Goal: Check status: Check status

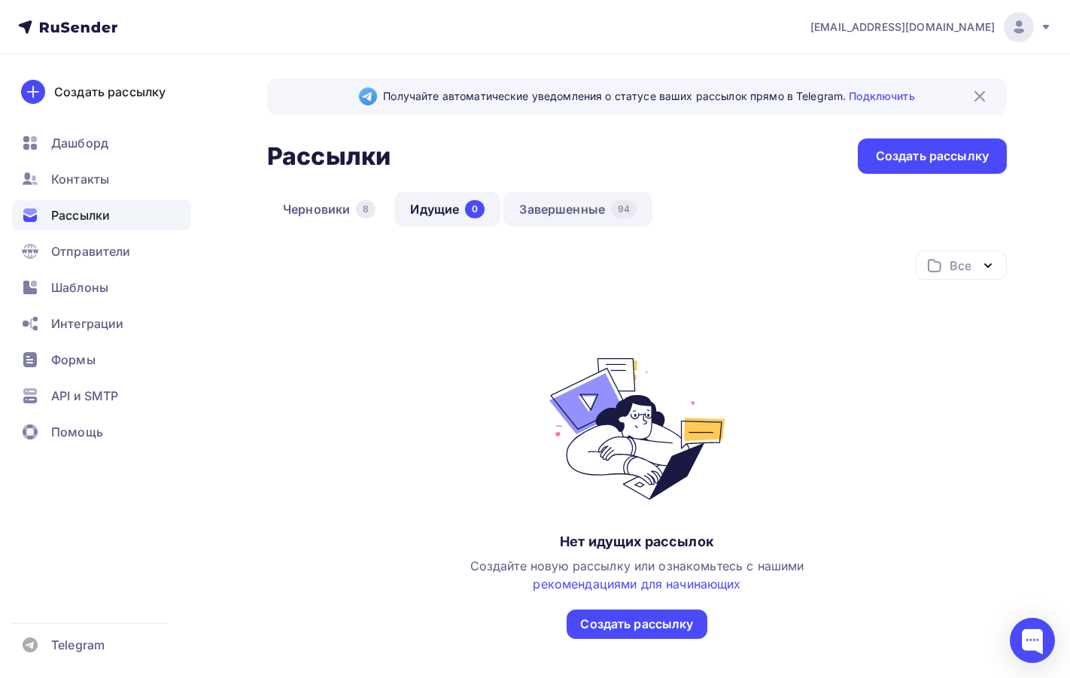
click at [571, 210] on link "Завершенные 94" at bounding box center [577, 209] width 149 height 35
click at [572, 211] on link "Завершенные 94" at bounding box center [577, 209] width 149 height 35
click at [571, 205] on link "Завершенные 94" at bounding box center [577, 209] width 149 height 35
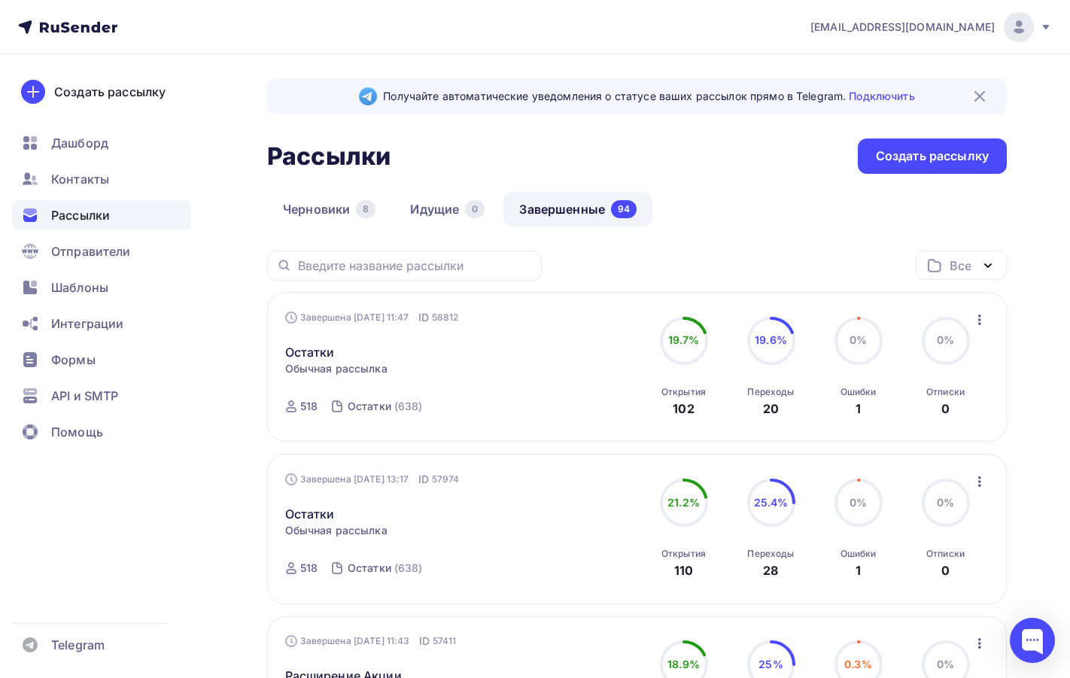
click at [856, 334] on span "0%" at bounding box center [857, 339] width 17 height 13
click at [860, 391] on div "Ошибки" at bounding box center [858, 392] width 36 height 12
click at [855, 407] on div "1" at bounding box center [857, 408] width 5 height 18
click at [986, 315] on icon "button" at bounding box center [979, 320] width 18 height 18
click at [138, 492] on div "Создать рассылку [GEOGRAPHIC_DATA] Контакты Рассылки Отправители Шаблоны Интегр…" at bounding box center [101, 366] width 203 height 624
